Goal: Transaction & Acquisition: Purchase product/service

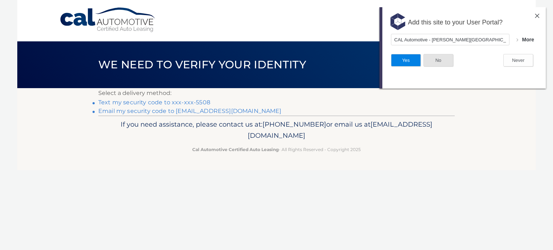
click at [441, 61] on button "No" at bounding box center [439, 60] width 30 height 13
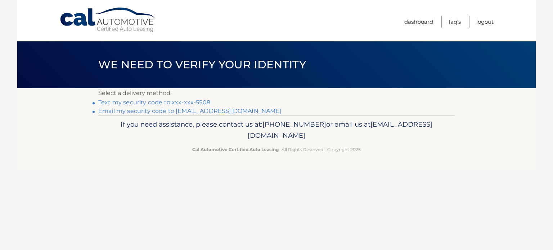
click at [165, 103] on link "Text my security code to xxx-xxx-5508" at bounding box center [154, 102] width 112 height 7
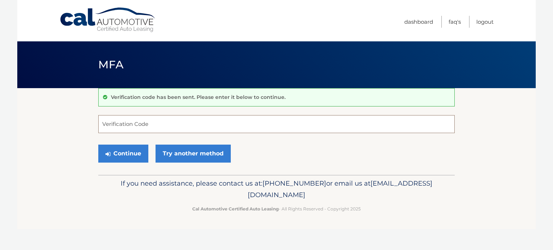
click at [187, 127] on input "Verification Code" at bounding box center [276, 124] width 357 height 18
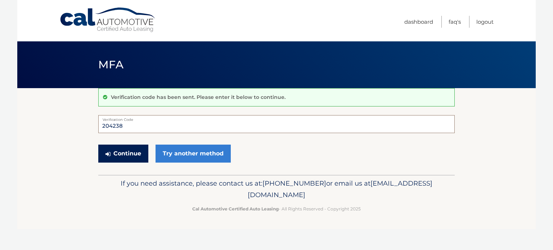
type input "204238"
click at [135, 153] on button "Continue" at bounding box center [123, 154] width 50 height 18
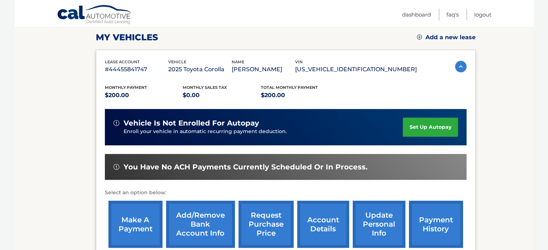
scroll to position [108, 0]
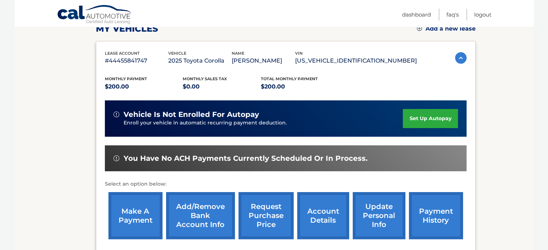
click at [138, 218] on link "make a payment" at bounding box center [135, 215] width 54 height 47
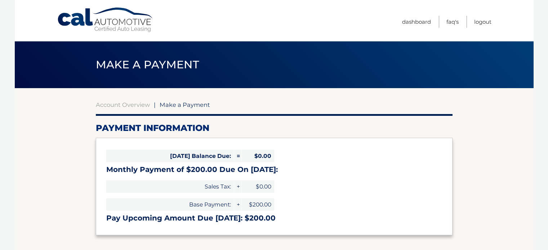
select select "ZmE0ZGIyNjQtMzRjMy00NWMxLWI1MDMtNmUxODAxNjVjNjVm"
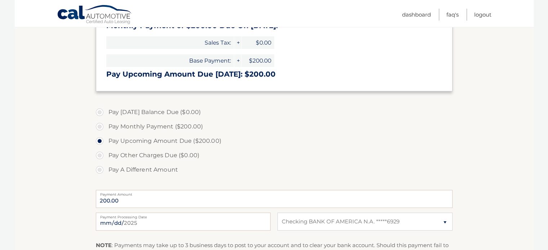
scroll to position [180, 0]
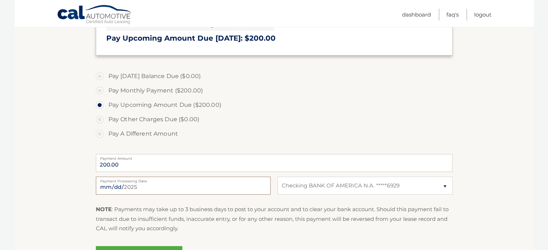
click at [174, 188] on input "2025-08-15" at bounding box center [183, 186] width 175 height 18
type input "2025-08-22"
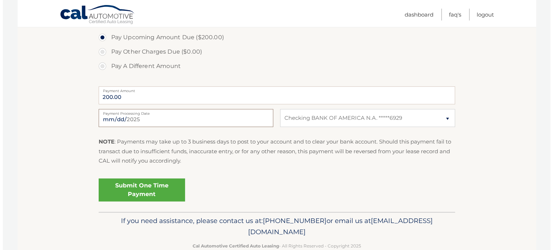
scroll to position [252, 0]
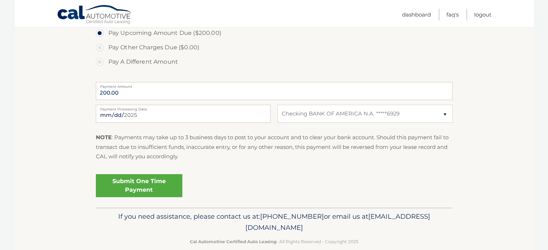
click at [140, 183] on link "Submit One Time Payment" at bounding box center [139, 185] width 86 height 23
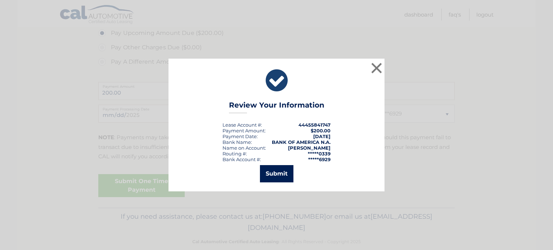
click at [278, 171] on button "Submit" at bounding box center [276, 173] width 33 height 17
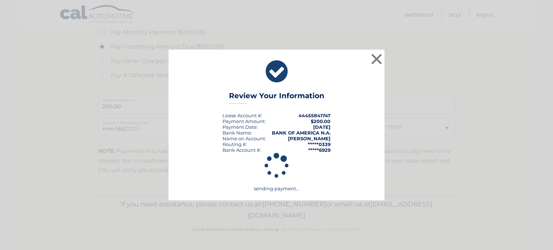
scroll to position [238, 0]
